Goal: Task Accomplishment & Management: Use online tool/utility

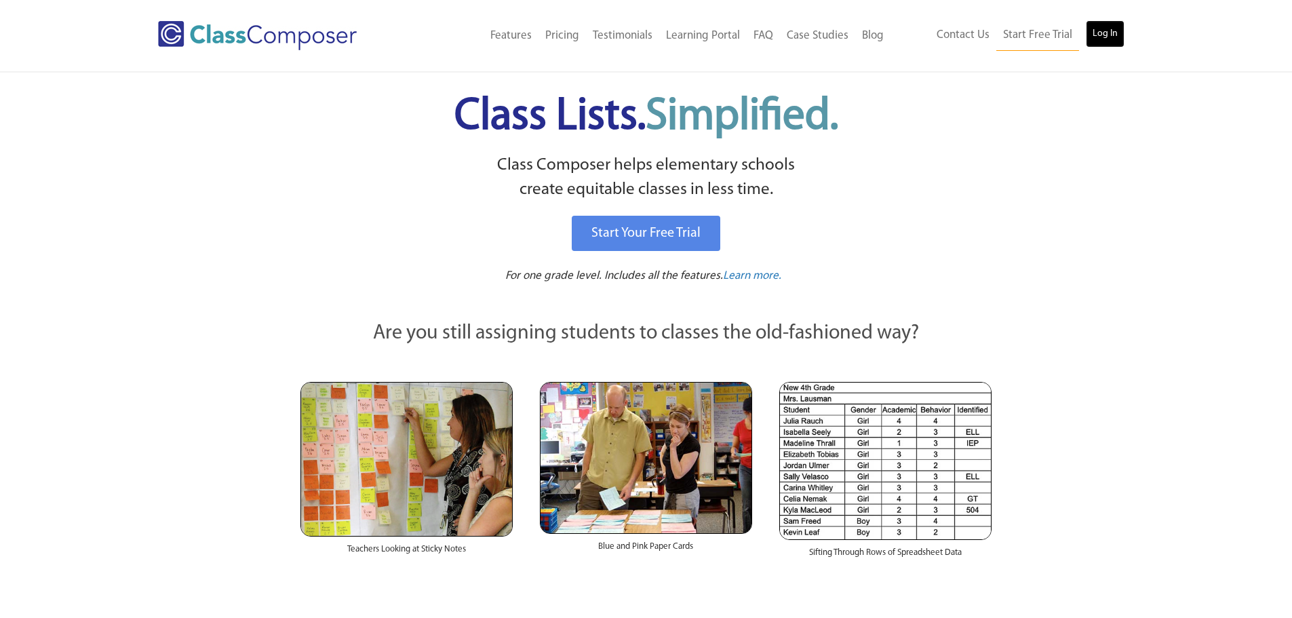
click at [1099, 33] on link "Log In" at bounding box center [1105, 33] width 39 height 27
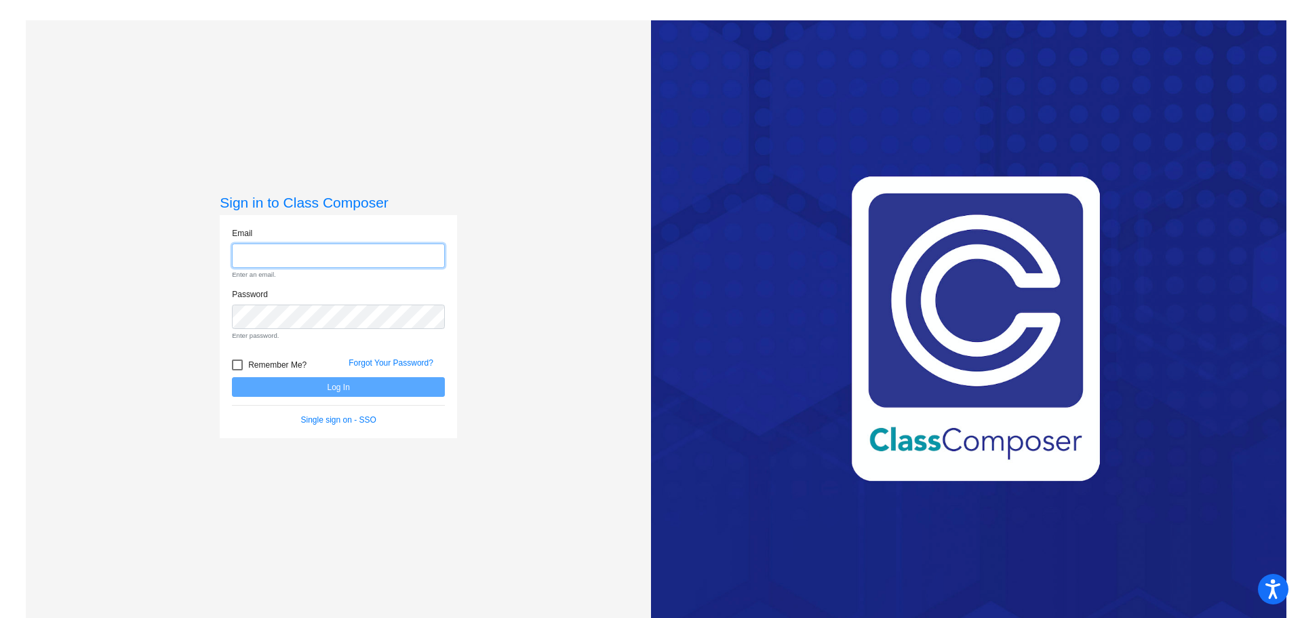
type input "longm@hudson.k12.oh.us"
click at [391, 391] on form "Email longm@hudson.k12.oh.us Enter an email. Password Enter password. Remember …" at bounding box center [338, 326] width 213 height 199
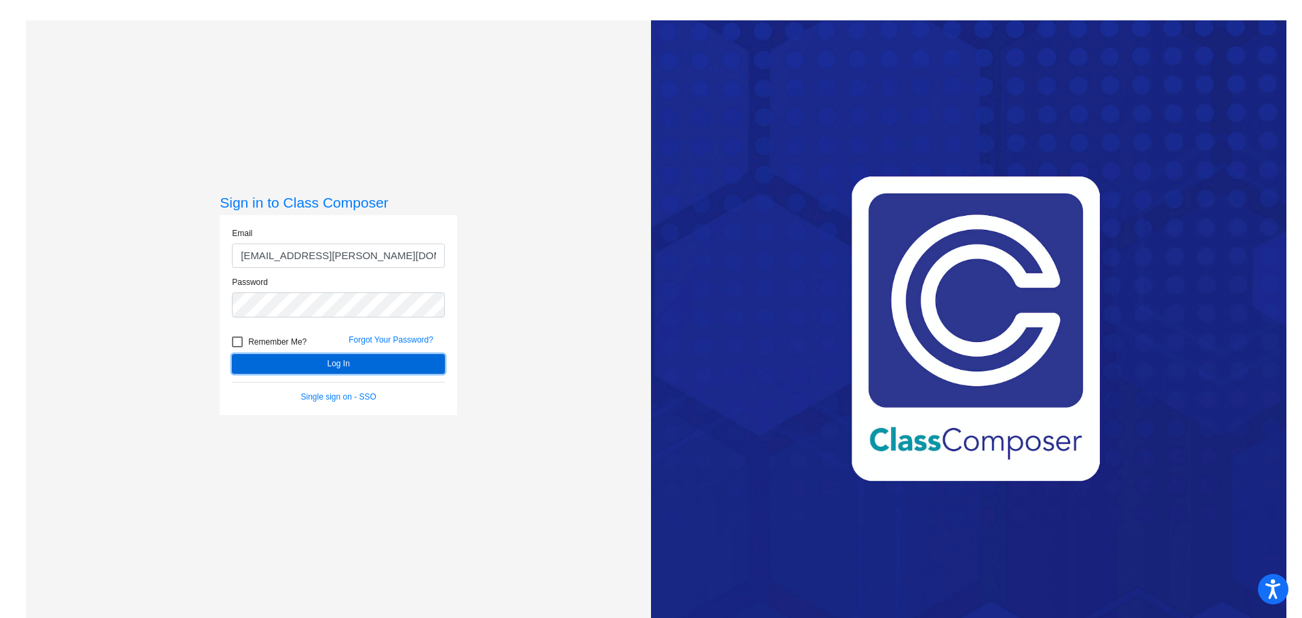
click at [385, 359] on button "Log In" at bounding box center [338, 364] width 213 height 20
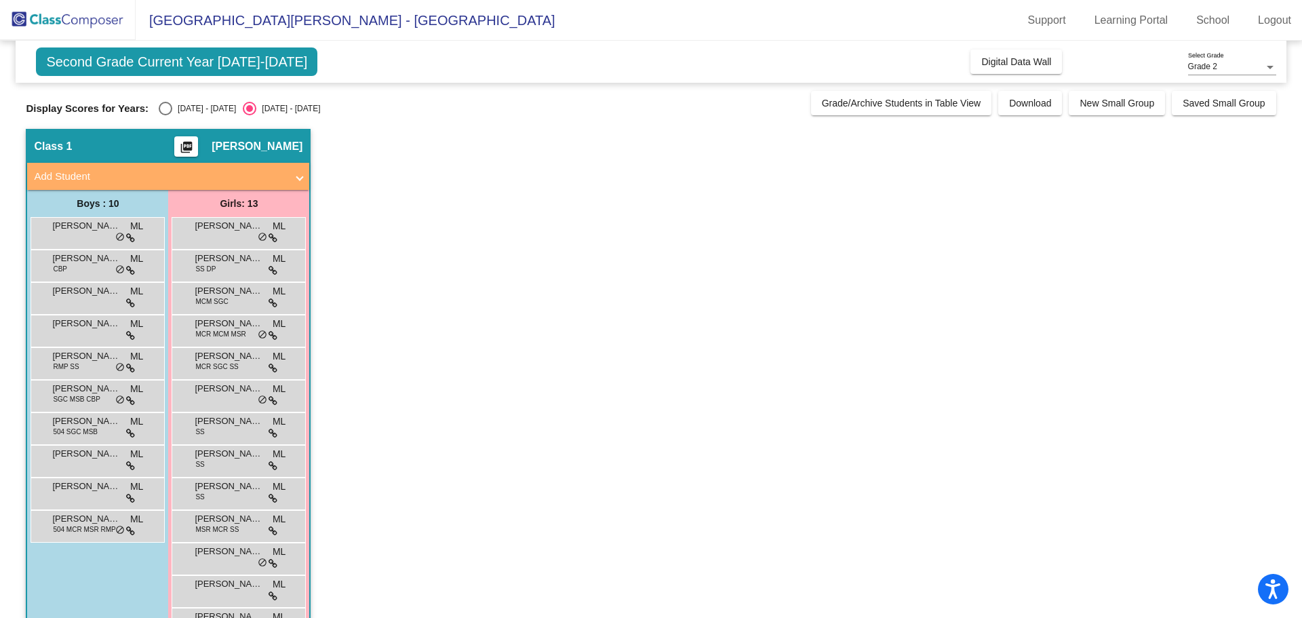
click at [163, 105] on div "Select an option" at bounding box center [166, 109] width 14 height 14
click at [165, 115] on input "2024 - 2025" at bounding box center [165, 115] width 1 height 1
radio input "true"
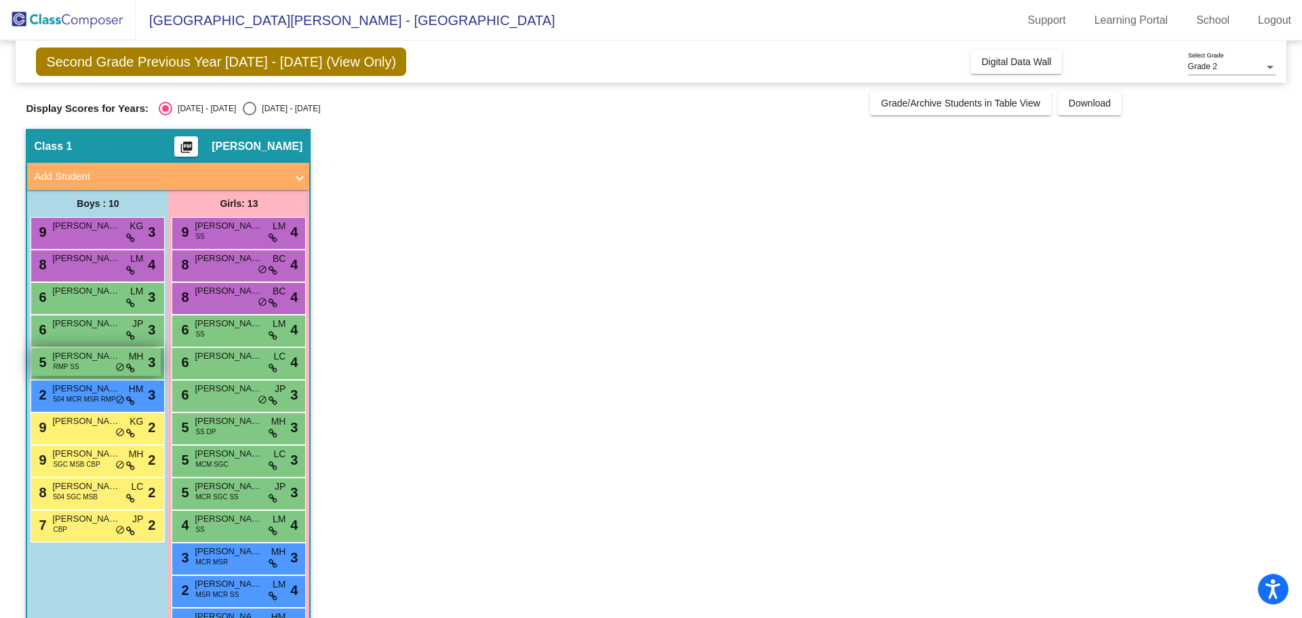
click at [77, 369] on span "RMP SS" at bounding box center [66, 367] width 26 height 10
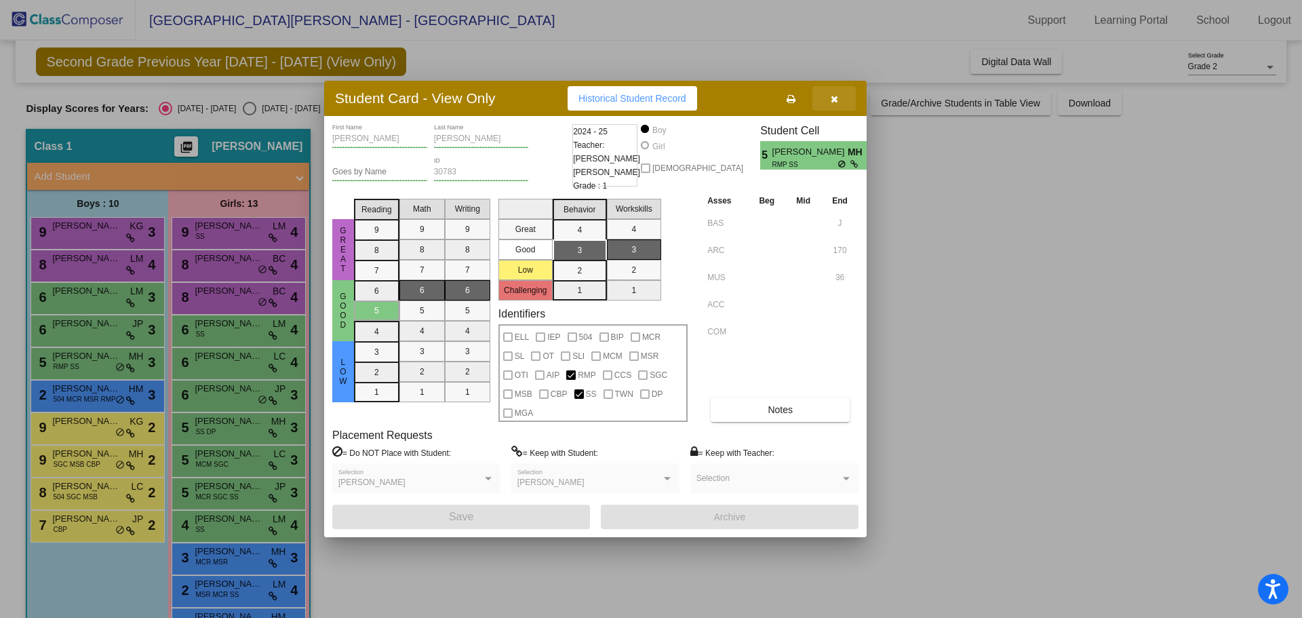
click at [830, 103] on button "button" at bounding box center [834, 98] width 43 height 24
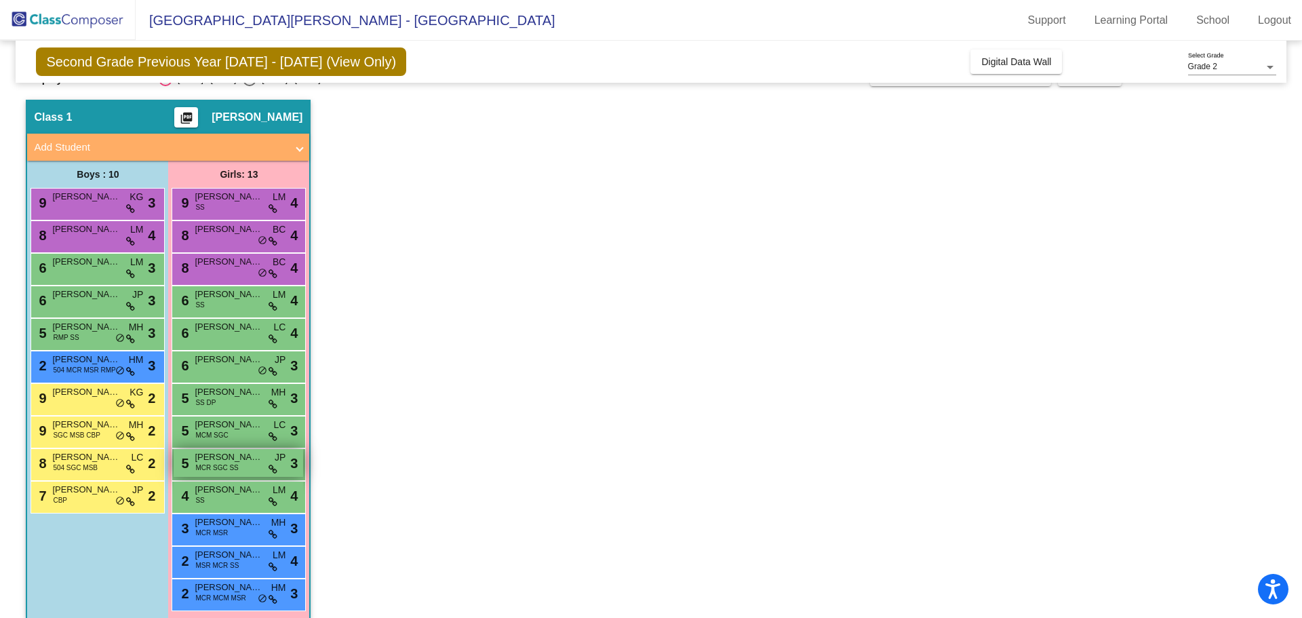
scroll to position [44, 0]
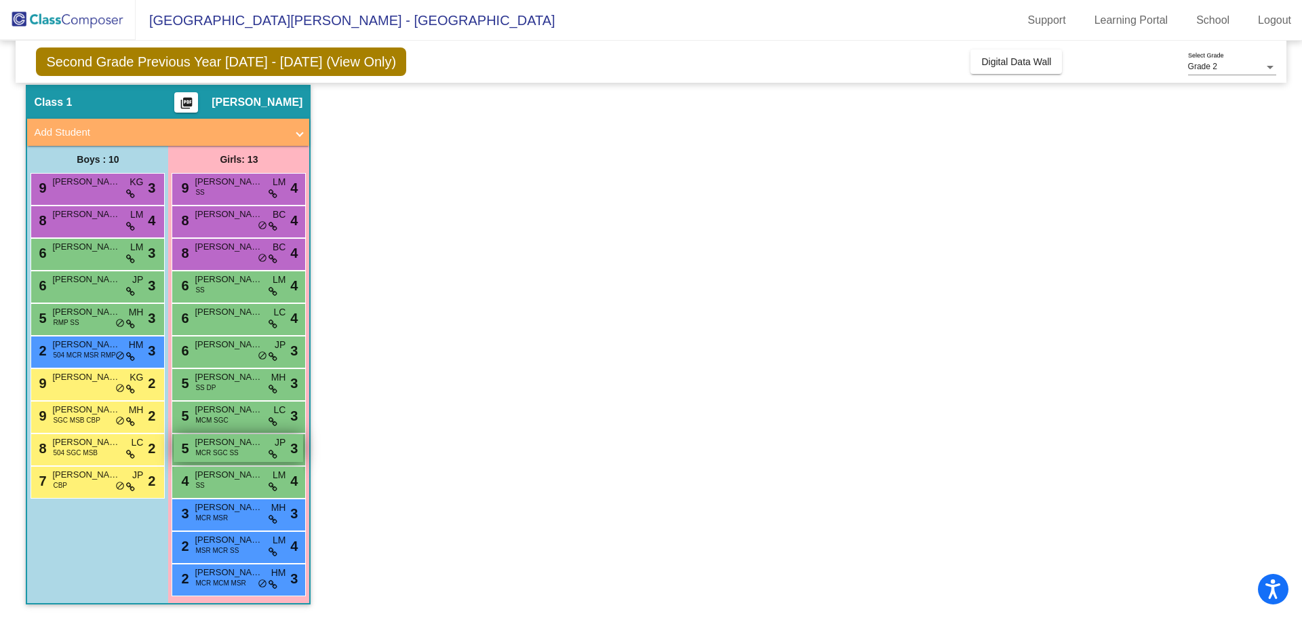
click at [250, 442] on span "Gwendolyn Karl" at bounding box center [229, 442] width 68 height 14
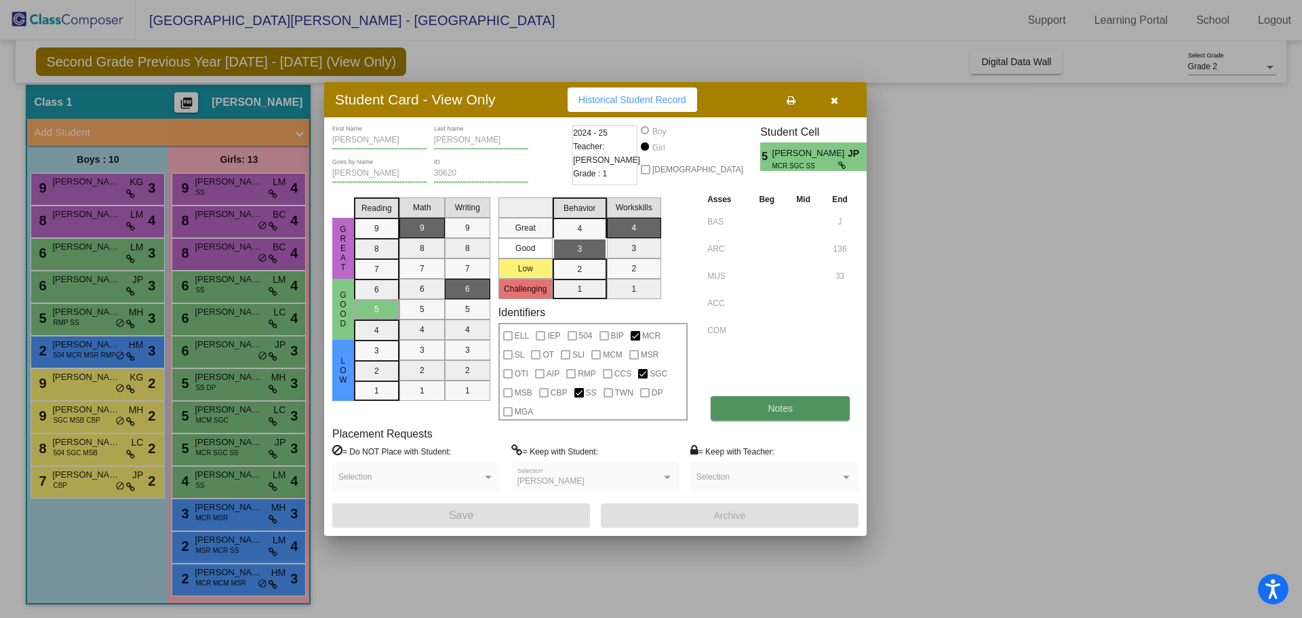
click at [770, 405] on span "Notes" at bounding box center [780, 408] width 25 height 11
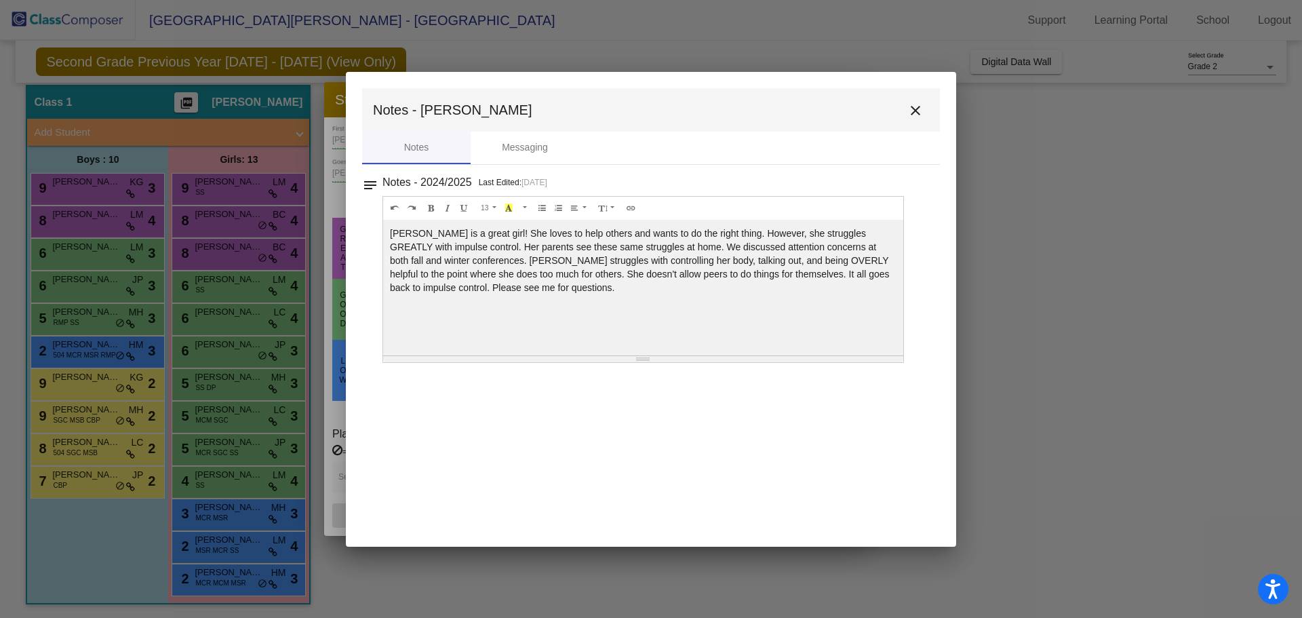
click at [917, 106] on mat-icon "close" at bounding box center [916, 110] width 16 height 16
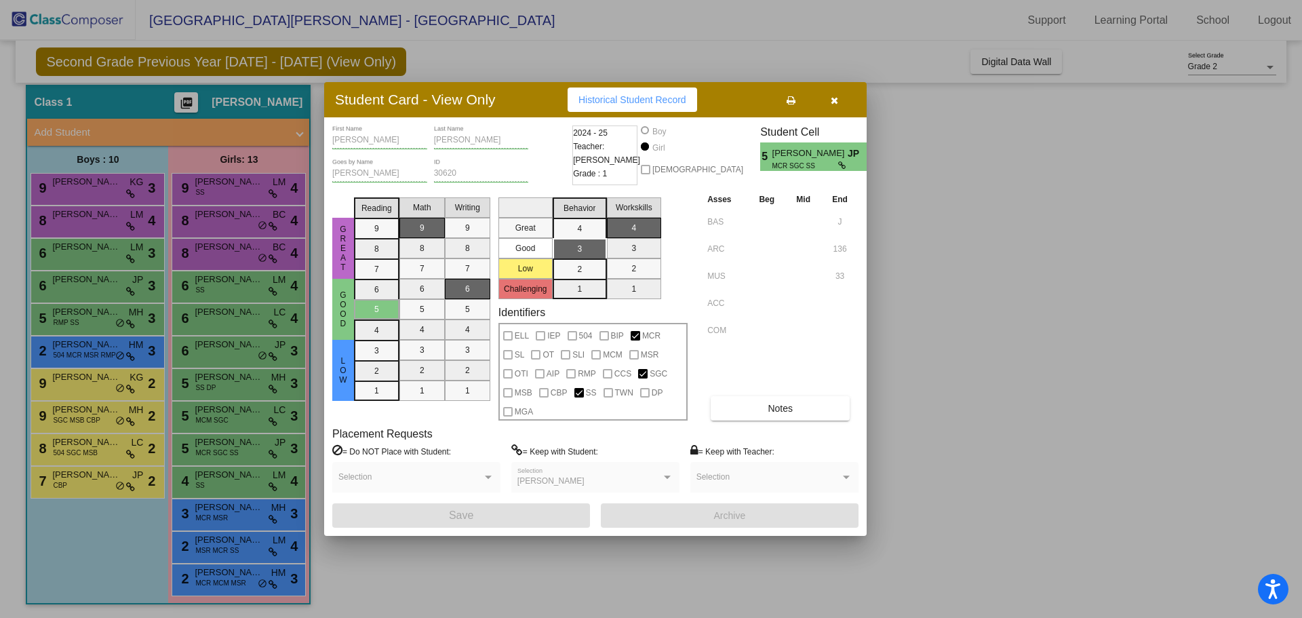
click at [849, 101] on button "button" at bounding box center [834, 99] width 43 height 24
